Goal: Obtain resource: Download file/media

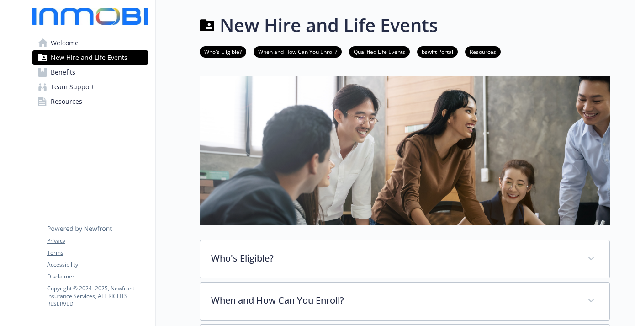
click at [447, 53] on link "bswift Portal" at bounding box center [437, 51] width 41 height 9
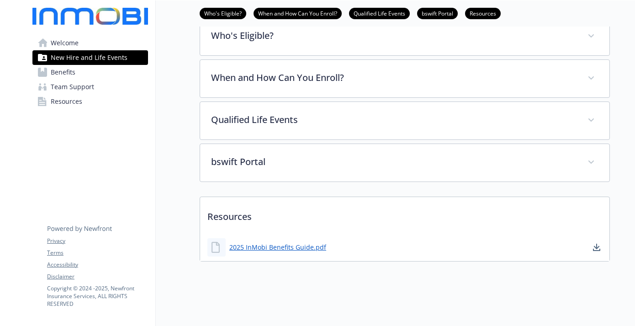
scroll to position [223, 0]
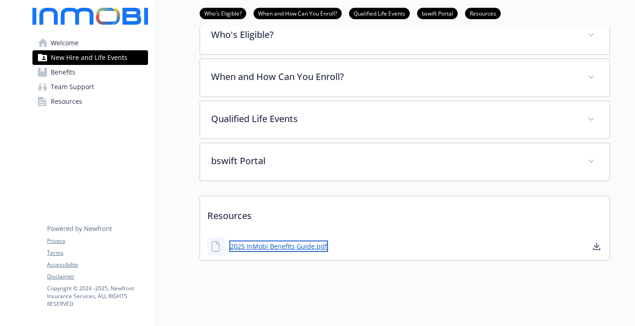
click at [277, 247] on link "2025 InMobi Benefits Guide.pdf" at bounding box center [278, 245] width 99 height 11
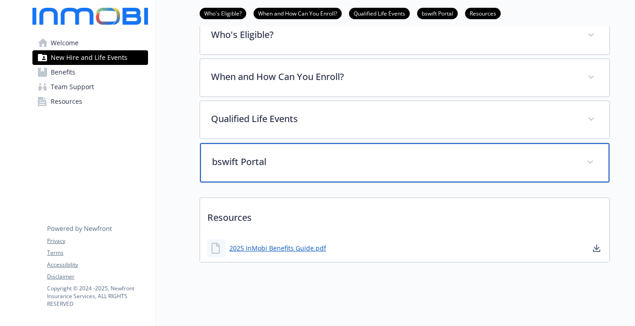
click at [266, 145] on div "bswift Portal" at bounding box center [404, 162] width 409 height 39
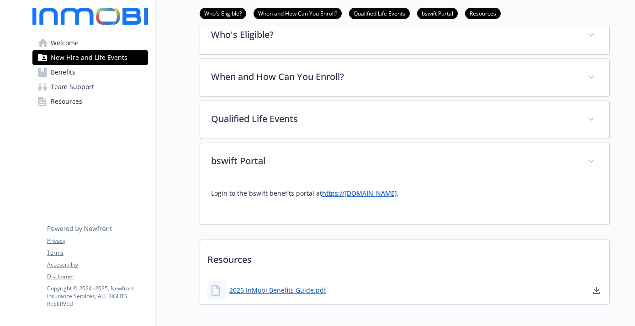
click at [362, 196] on link "[DOMAIN_NAME]" at bounding box center [370, 193] width 53 height 9
